Goal: Information Seeking & Learning: Learn about a topic

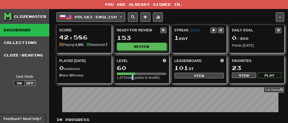
click at [131, 82] on div "Level 60 1,071 more points to level 61" at bounding box center [141, 69] width 55 height 27
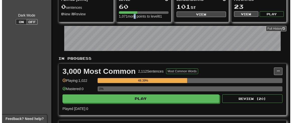
scroll to position [125, 0]
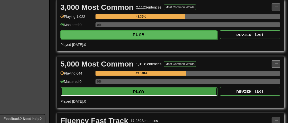
drag, startPoint x: 135, startPoint y: 93, endPoint x: 116, endPoint y: 96, distance: 19.5
click at [116, 96] on button "Play" at bounding box center [139, 91] width 157 height 9
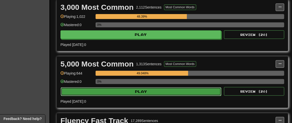
select select "**"
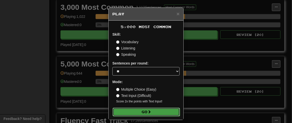
click at [121, 115] on button "Go" at bounding box center [146, 112] width 67 height 9
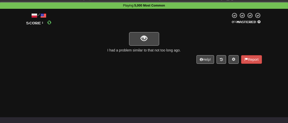
scroll to position [25, 0]
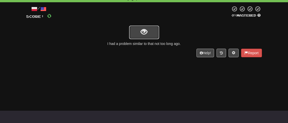
click at [137, 38] on button "show sentence" at bounding box center [144, 33] width 30 height 14
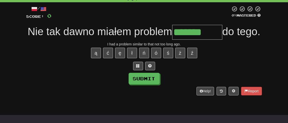
type input "*******"
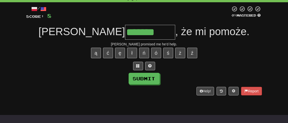
type input "*******"
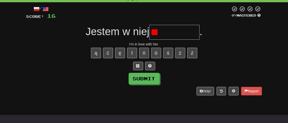
type input "*"
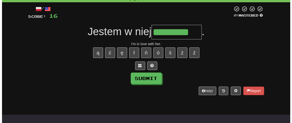
scroll to position [0, 0]
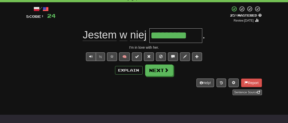
type input "*"
click at [157, 76] on div "/ Score: 24 + 8 25 % Mastered Review: 2025-08-20 Jestem w niej . I'm in love wi…" at bounding box center [144, 50] width 236 height 89
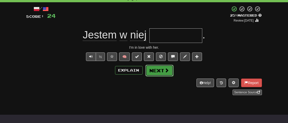
click at [158, 70] on button "Next" at bounding box center [160, 71] width 28 height 12
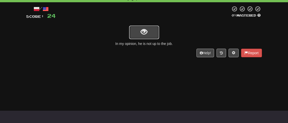
click at [152, 33] on button "show sentence" at bounding box center [144, 33] width 30 height 14
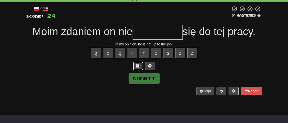
click at [136, 63] on button at bounding box center [138, 66] width 10 height 9
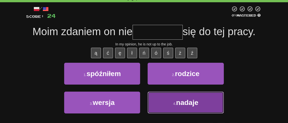
click at [164, 105] on button "4 . nadaje" at bounding box center [186, 103] width 76 height 22
type input "******"
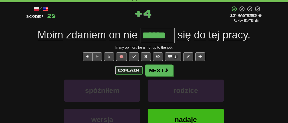
click at [126, 68] on button "Explain" at bounding box center [129, 70] width 28 height 9
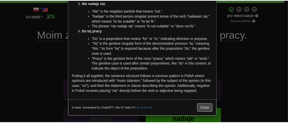
scroll to position [101, 0]
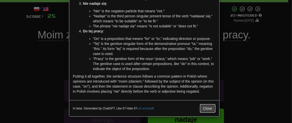
click at [206, 104] on button "Close" at bounding box center [208, 108] width 16 height 9
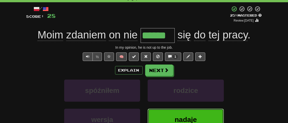
click at [169, 118] on button "nadaje" at bounding box center [186, 120] width 76 height 22
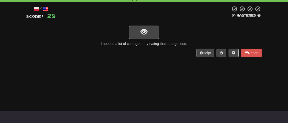
click at [163, 42] on div "I needed a lot of courage to try eating that strange food." at bounding box center [144, 43] width 236 height 5
click at [141, 34] on span "show sentence" at bounding box center [144, 32] width 7 height 7
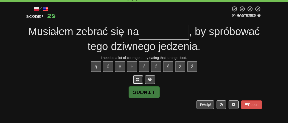
click at [137, 75] on button at bounding box center [138, 79] width 10 height 9
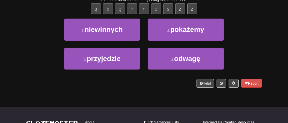
scroll to position [75, 0]
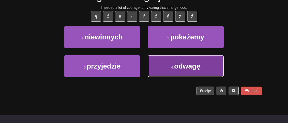
click at [171, 56] on button "4 . odwagę" at bounding box center [186, 66] width 76 height 22
type input "******"
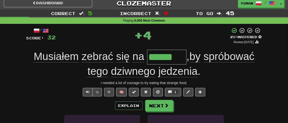
scroll to position [28, 0]
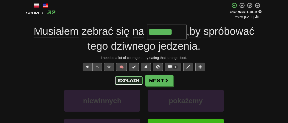
click at [134, 82] on button "Explain" at bounding box center [129, 80] width 28 height 9
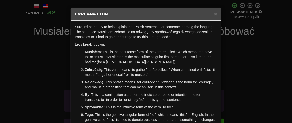
click at [245, 67] on div "× Explanation Sure, I'd be happy to help explain that Polish sentence for someo…" at bounding box center [146, 61] width 292 height 123
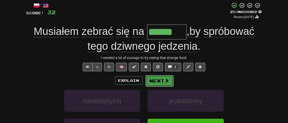
click at [169, 79] on button "Next" at bounding box center [160, 81] width 28 height 12
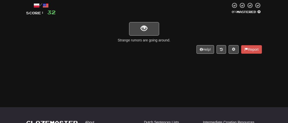
click at [134, 36] on div "/ Score: 32 0 % Mastered Strange rumors are going around. Help! Report" at bounding box center [144, 27] width 236 height 51
click at [134, 33] on button "show sentence" at bounding box center [144, 29] width 30 height 14
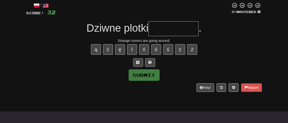
click at [139, 66] on div "/ Score: 32 0 % Mastered Dziwne plotki . Strange rumors are going around. ą ć ę…" at bounding box center [144, 46] width 236 height 89
click at [139, 62] on span at bounding box center [138, 62] width 4 height 4
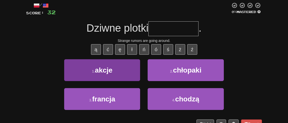
scroll to position [53, 0]
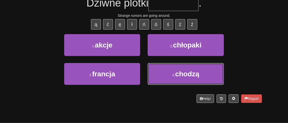
click at [163, 72] on button "4 . chodzą" at bounding box center [186, 74] width 76 height 22
type input "******"
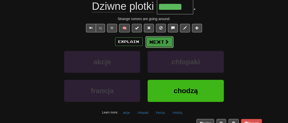
click at [160, 40] on button "Next" at bounding box center [160, 42] width 28 height 12
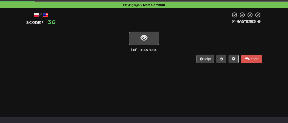
scroll to position [0, 0]
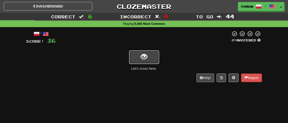
click at [144, 56] on span "show sentence" at bounding box center [144, 56] width 7 height 7
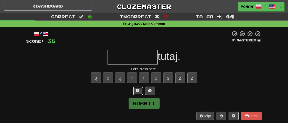
click at [142, 88] on button at bounding box center [138, 91] width 10 height 9
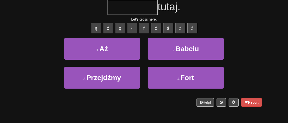
scroll to position [75, 0]
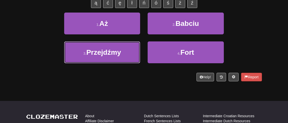
click at [121, 52] on span "Przejdźmy" at bounding box center [103, 52] width 35 height 8
type input "*********"
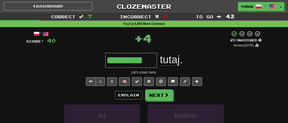
scroll to position [0, 0]
click at [155, 93] on button "Next" at bounding box center [160, 96] width 28 height 12
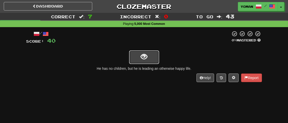
click at [138, 60] on button "show sentence" at bounding box center [144, 57] width 30 height 14
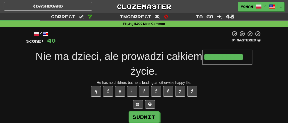
scroll to position [0, 2]
type input "**********"
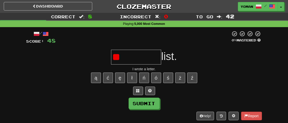
type input "*"
type input "*********"
